Goal: Check status: Check status

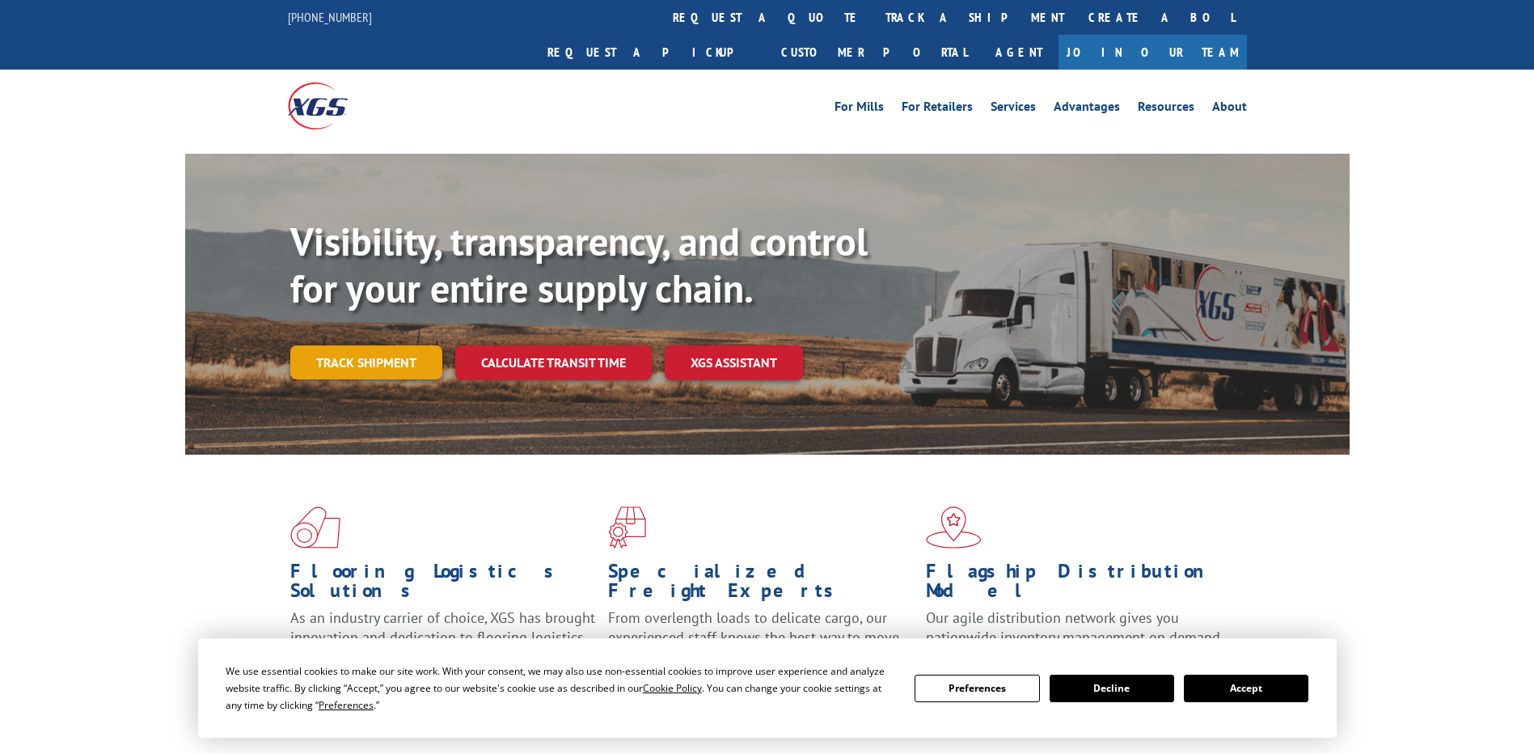
click at [365, 345] on link "Track shipment" at bounding box center [366, 362] width 152 height 34
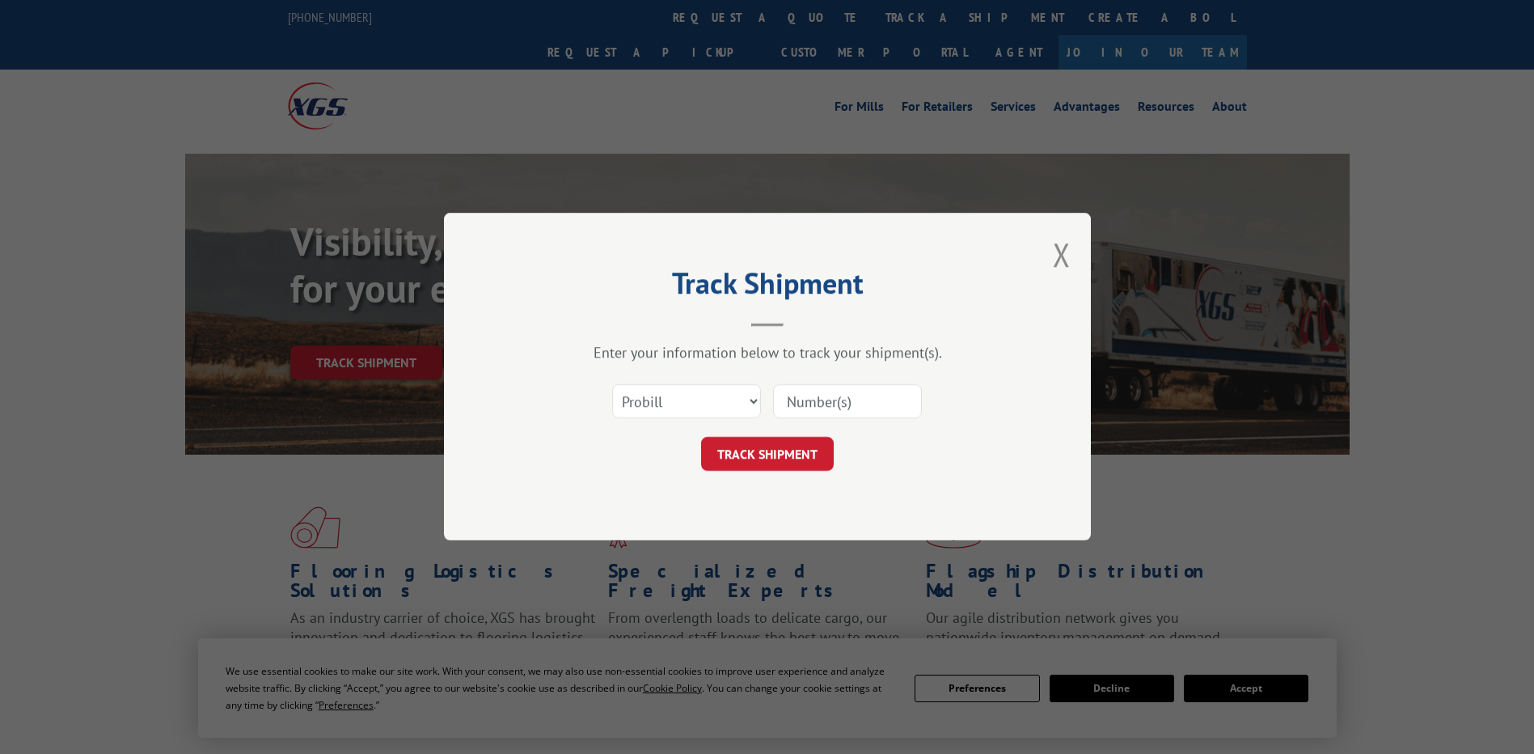
click at [860, 387] on input at bounding box center [847, 402] width 149 height 34
paste input "569225892"
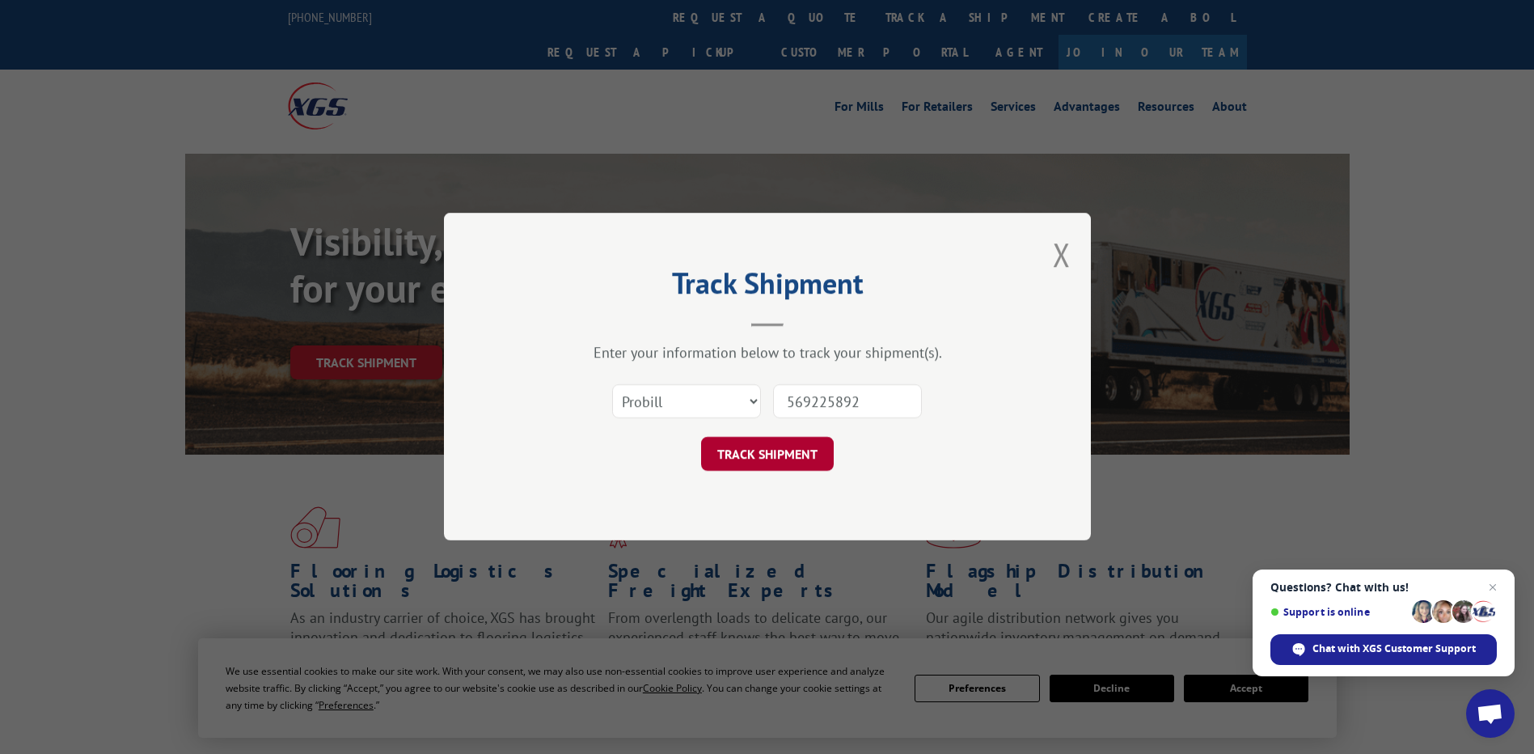
type input "569225892"
click at [722, 450] on button "TRACK SHIPMENT" at bounding box center [767, 455] width 133 height 34
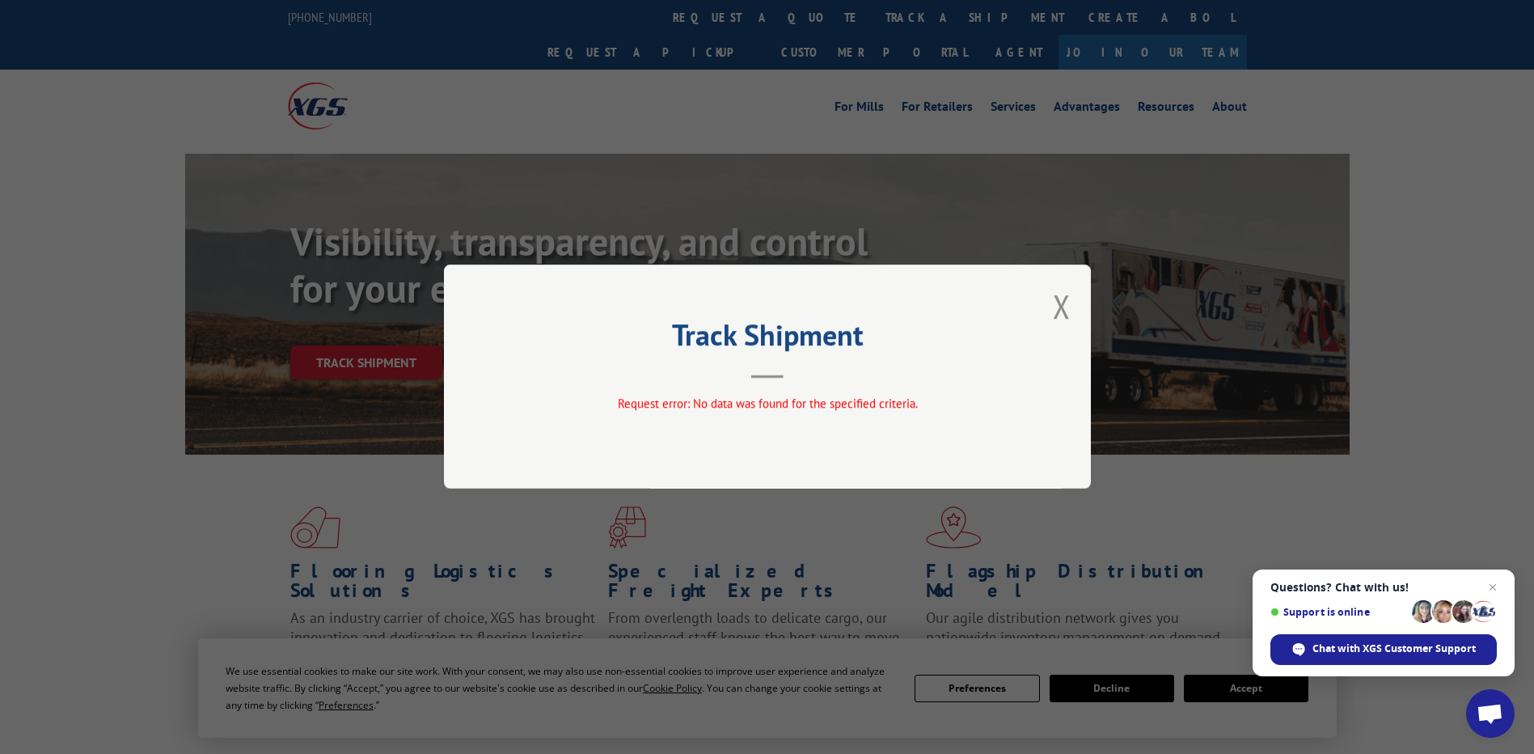
click at [1052, 302] on div "Track Shipment Request error: No data was found for the specified criteria." at bounding box center [767, 376] width 647 height 224
click at [1067, 302] on button "Close modal" at bounding box center [1062, 306] width 18 height 43
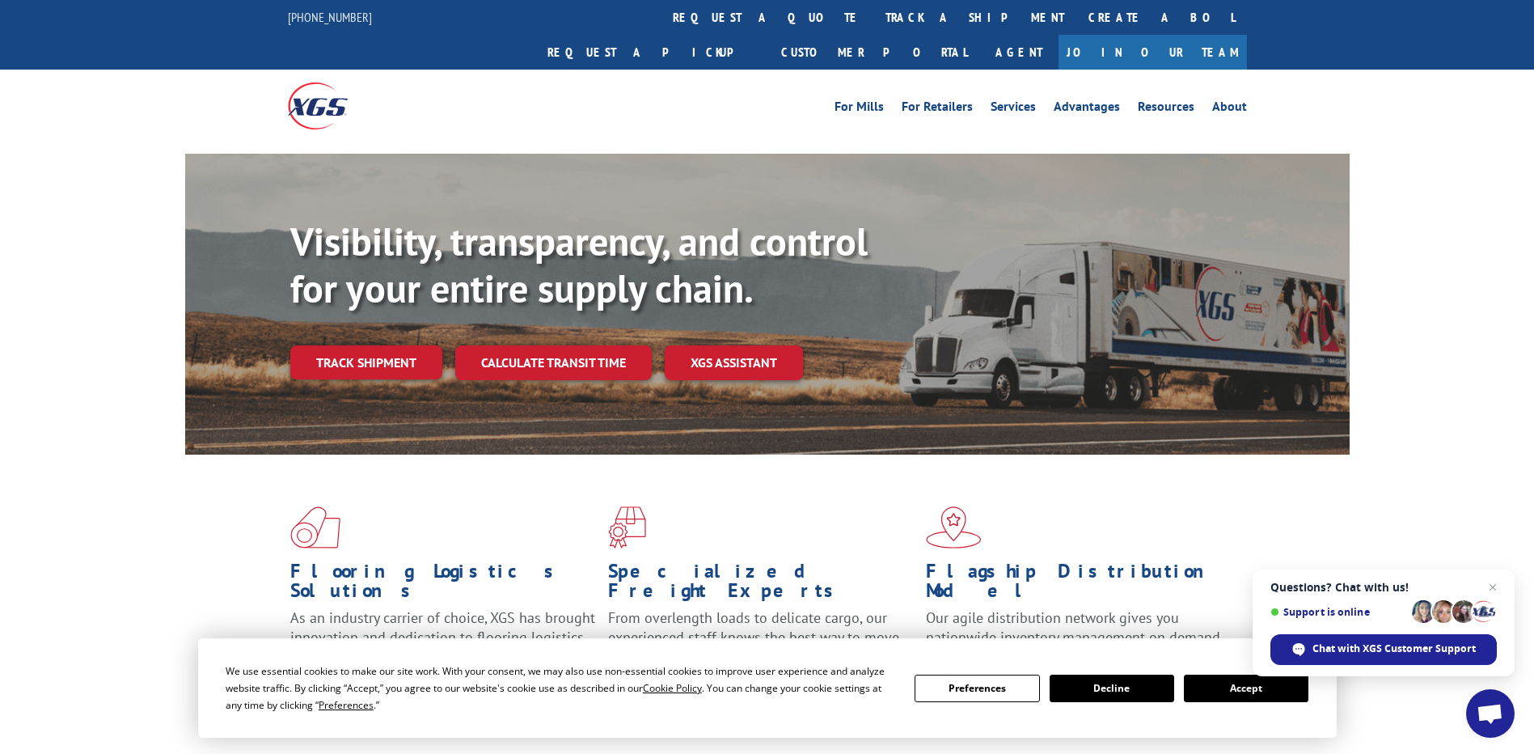
drag, startPoint x: 395, startPoint y: 332, endPoint x: 417, endPoint y: 336, distance: 22.9
click at [395, 345] on link "Track shipment" at bounding box center [366, 362] width 152 height 34
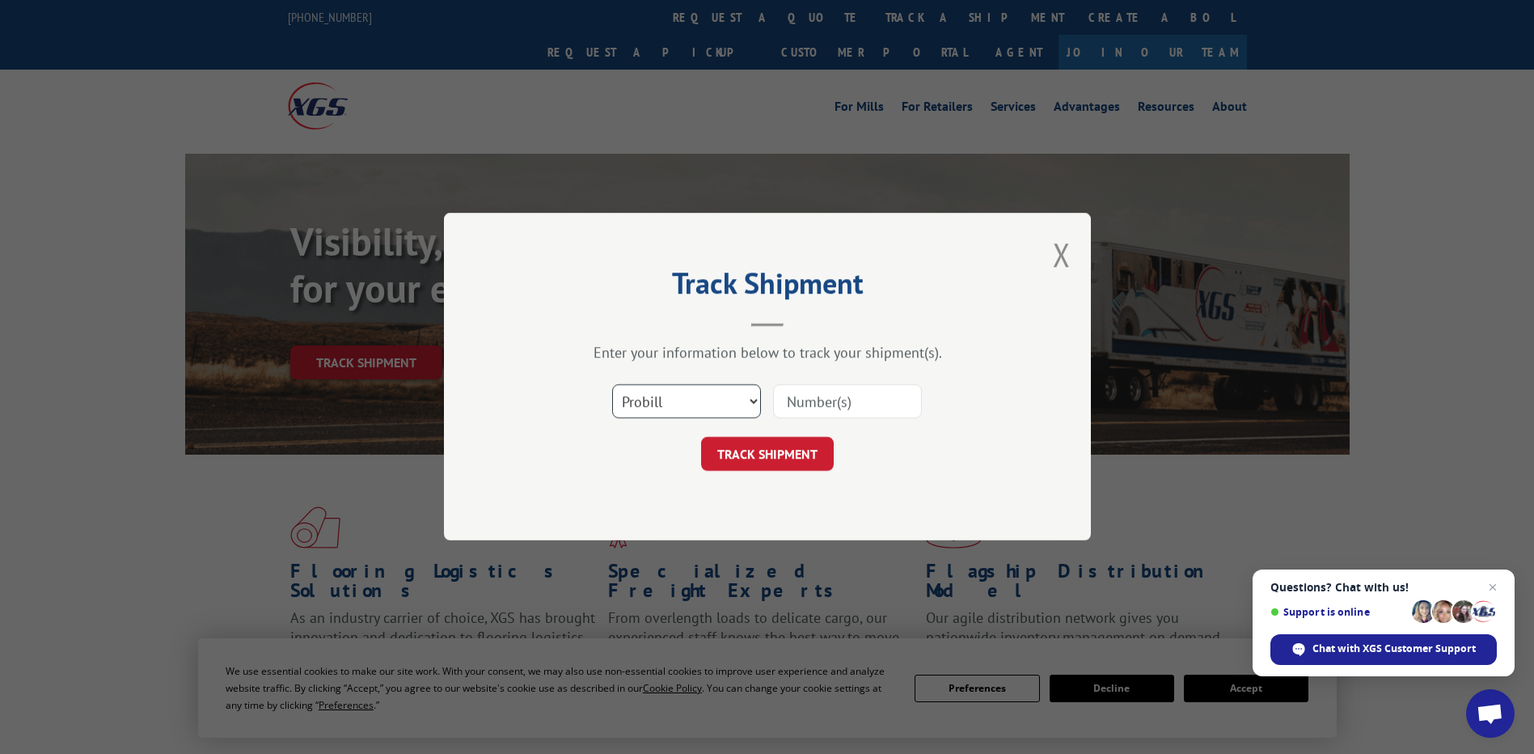
drag, startPoint x: 683, startPoint y: 402, endPoint x: 688, endPoint y: 418, distance: 17.1
click at [683, 402] on select "Select category... Probill BOL PO" at bounding box center [686, 402] width 149 height 34
select select "bol"
click at [612, 385] on select "Select category... Probill BOL PO" at bounding box center [686, 402] width 149 height 34
click at [822, 405] on input at bounding box center [847, 402] width 149 height 34
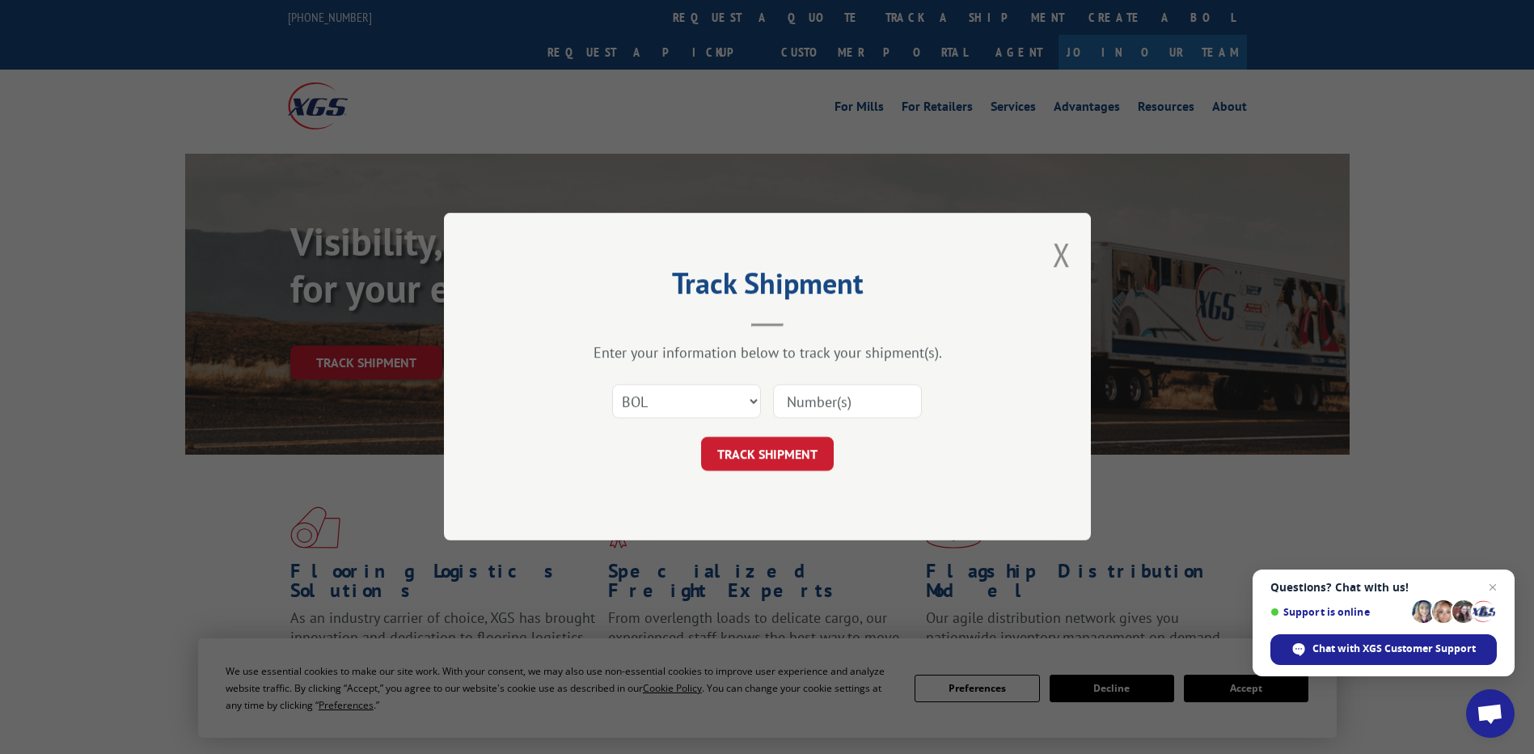
paste input "569225892"
type input "569225892"
click at [779, 445] on button "TRACK SHIPMENT" at bounding box center [767, 455] width 133 height 34
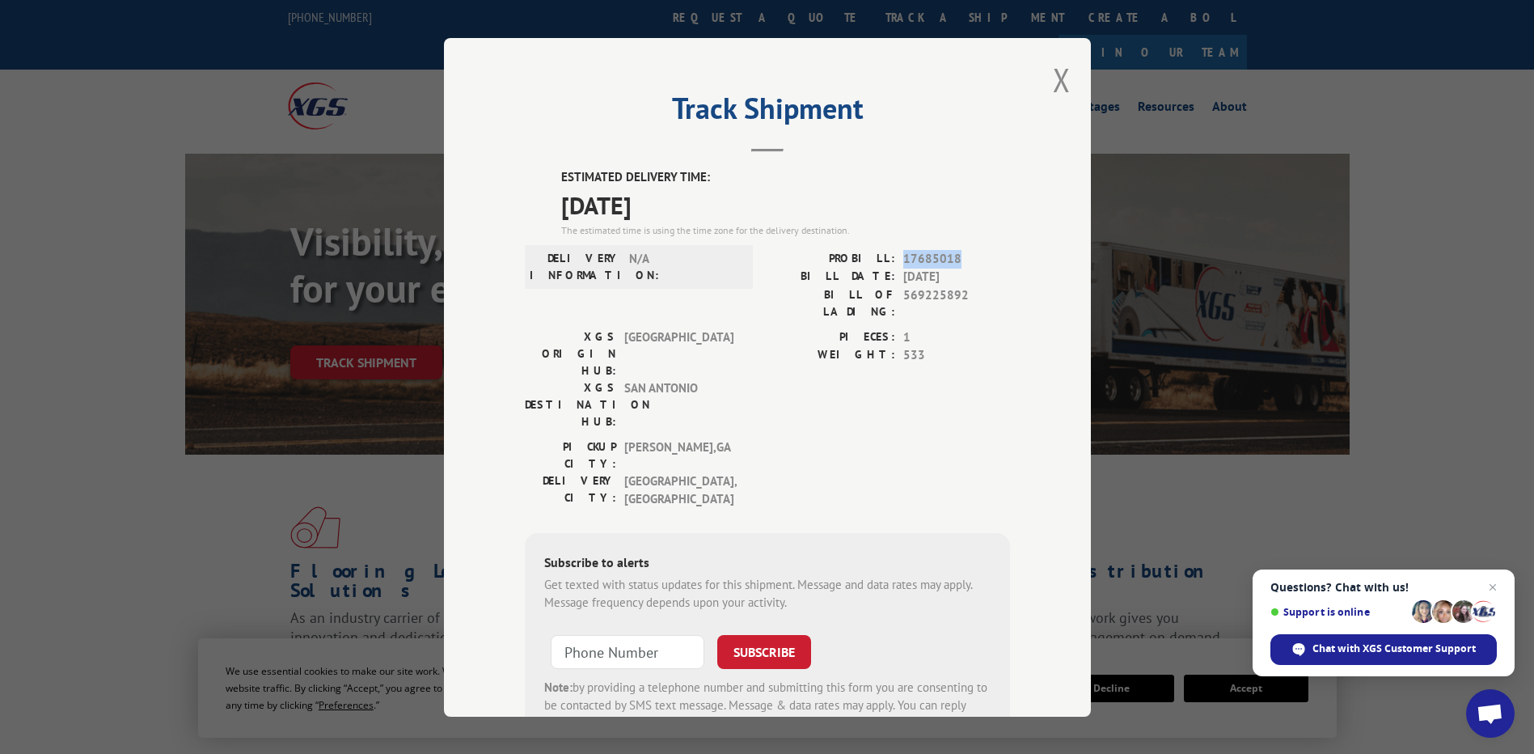
drag, startPoint x: 966, startPoint y: 260, endPoint x: 897, endPoint y: 261, distance: 69.6
click at [903, 261] on span "17685018" at bounding box center [956, 258] width 107 height 19
drag, startPoint x: 897, startPoint y: 261, endPoint x: 922, endPoint y: 256, distance: 25.5
copy span "17685018"
click at [1058, 82] on button "Close modal" at bounding box center [1062, 79] width 18 height 43
